Goal: Information Seeking & Learning: Learn about a topic

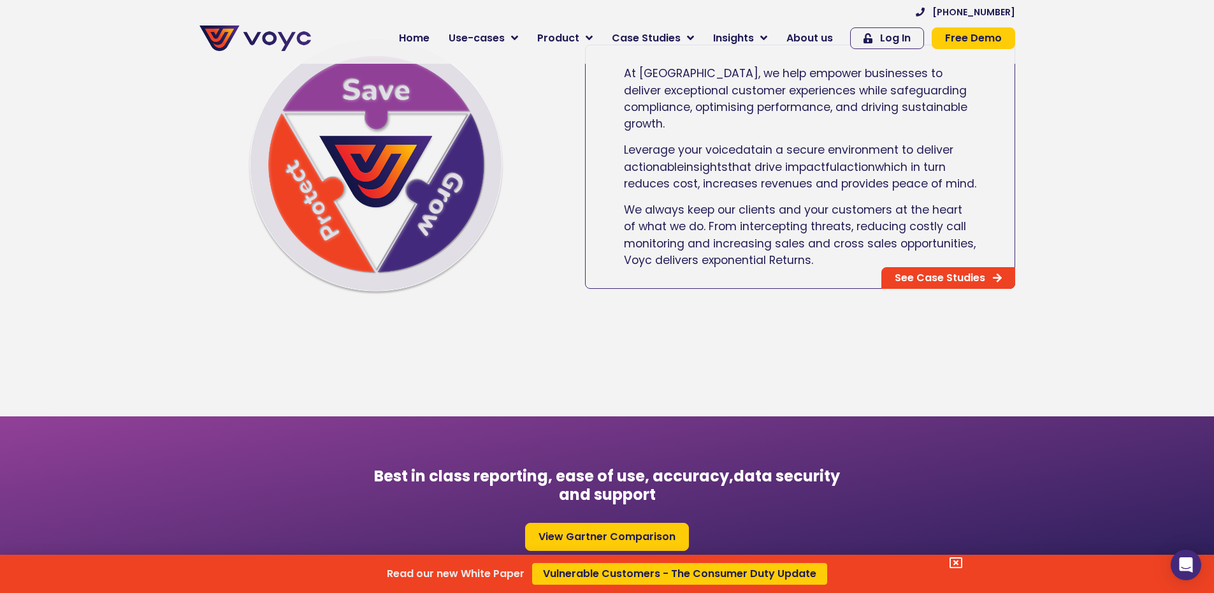
scroll to position [1020, 0]
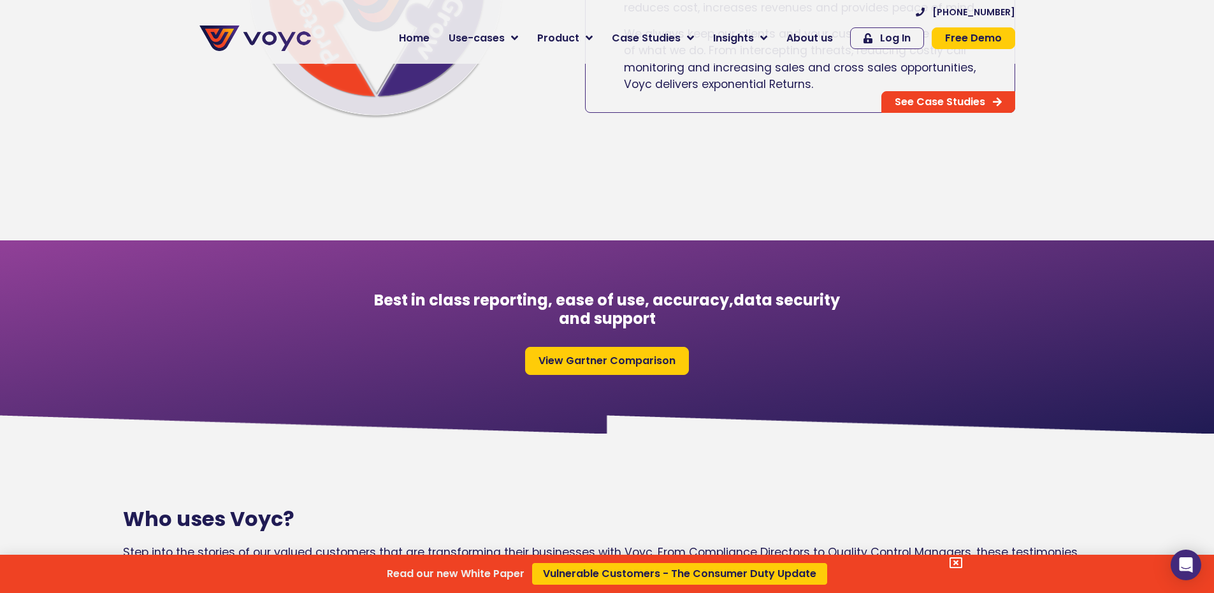
click at [962, 561] on icon at bounding box center [956, 562] width 13 height 13
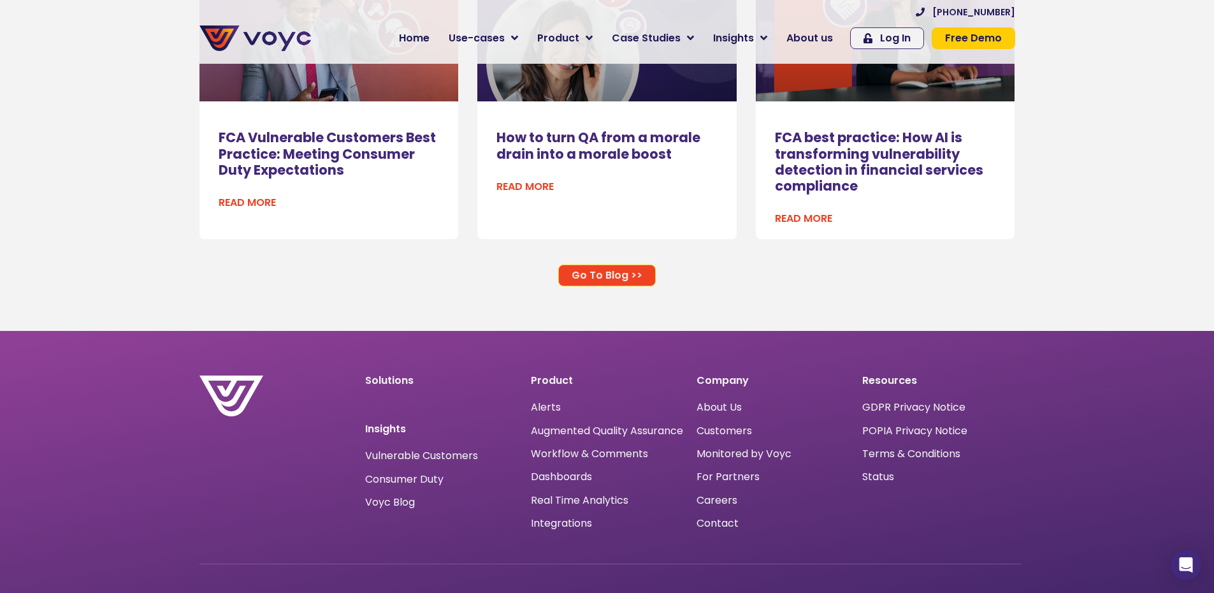
scroll to position [8349, 0]
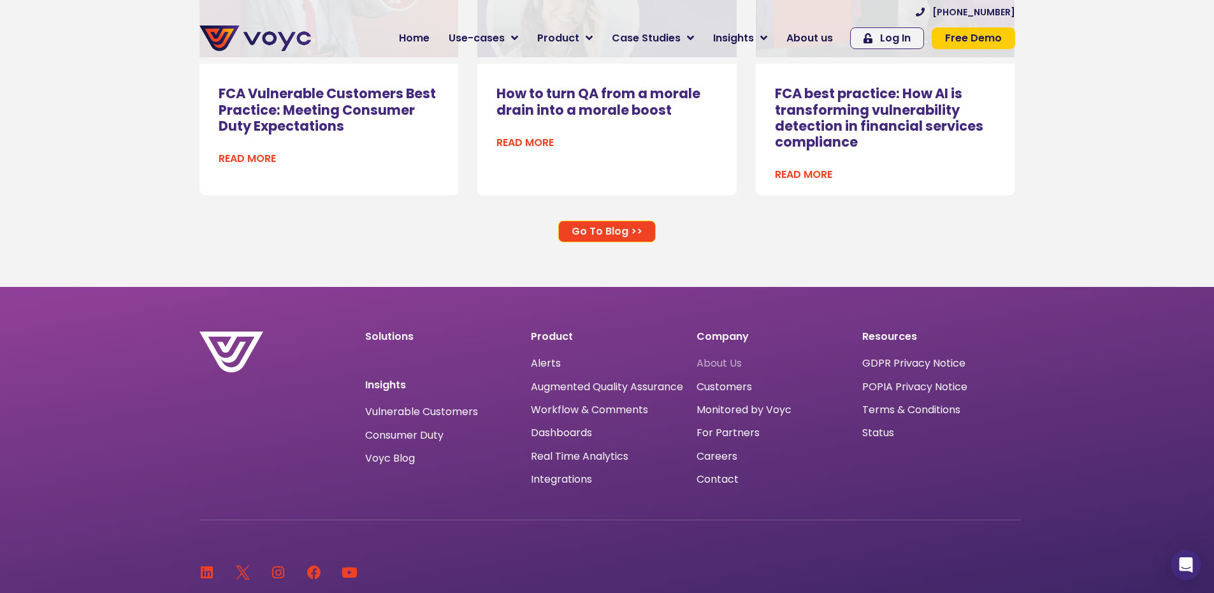
click at [734, 363] on span "About Us" at bounding box center [719, 363] width 45 height 0
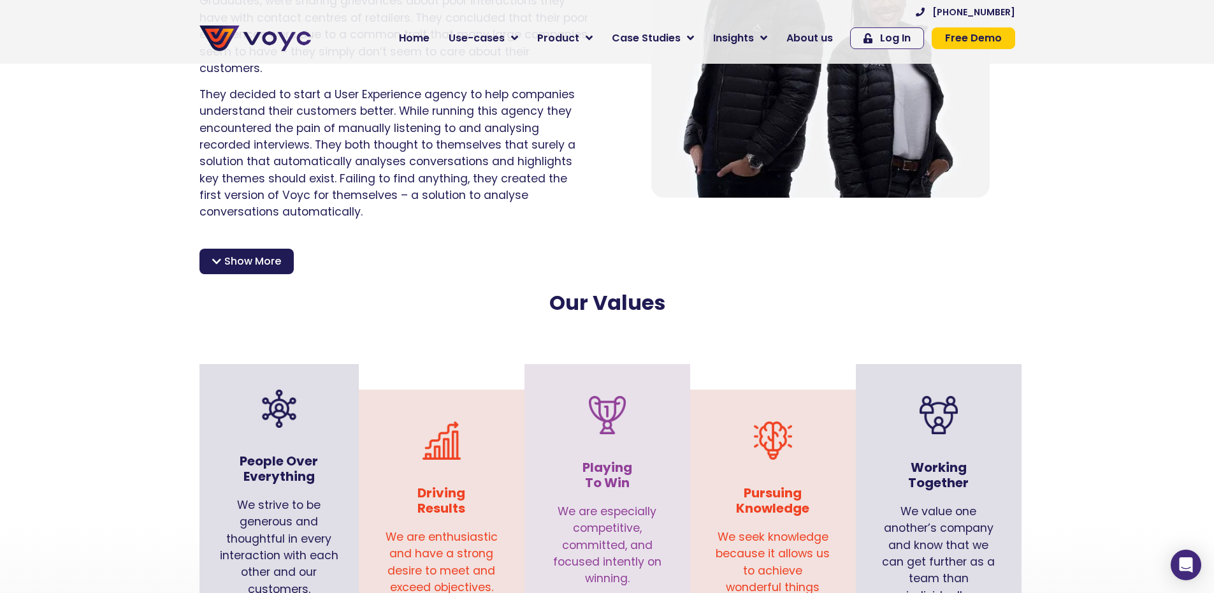
scroll to position [1083, 0]
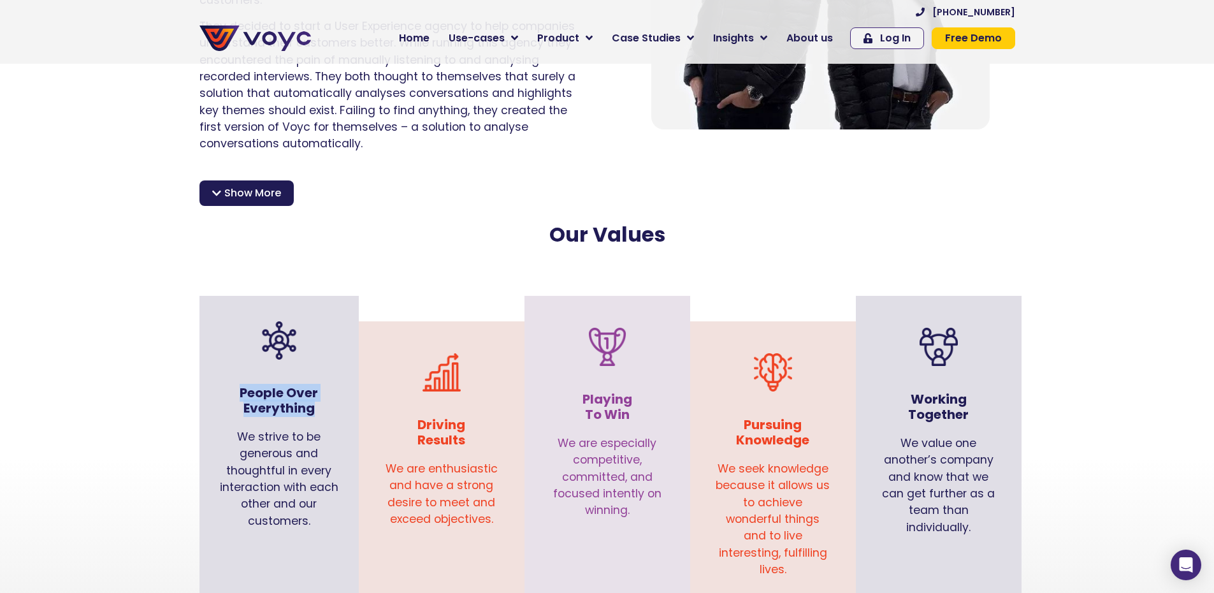
copy h3 "People Over Everything"
drag, startPoint x: 238, startPoint y: 369, endPoint x: 315, endPoint y: 385, distance: 78.7
click at [315, 385] on h3 "People Over Everything" at bounding box center [279, 400] width 121 height 31
copy h3 "People Over Everything"
